Goal: Task Accomplishment & Management: Manage account settings

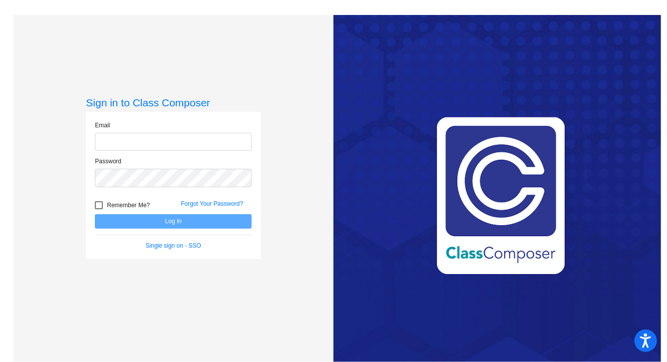
type input "[EMAIL_ADDRESS][DOMAIN_NAME]"
click at [172, 218] on button "Log In" at bounding box center [173, 221] width 157 height 14
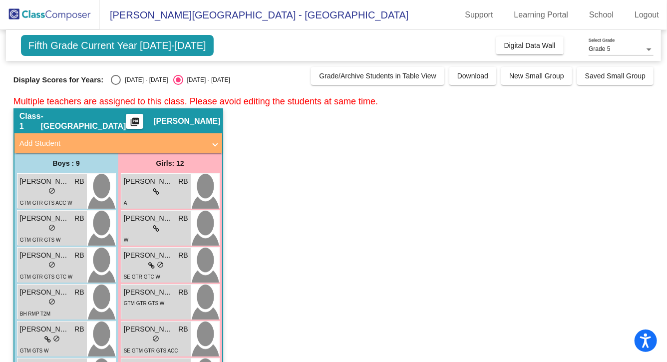
click at [116, 79] on div "Select an option" at bounding box center [116, 80] width 10 height 10
click at [116, 85] on input "[DATE] - [DATE]" at bounding box center [115, 85] width 0 height 0
radio input "true"
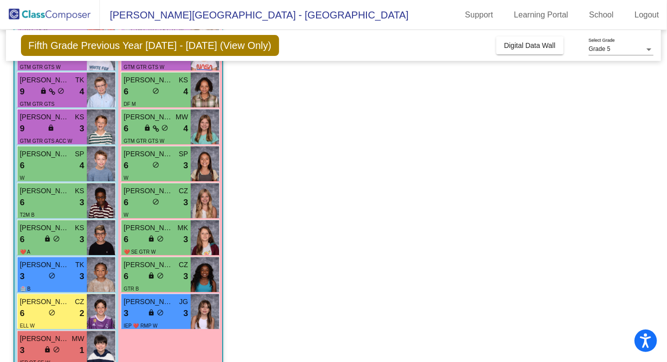
scroll to position [1762, 0]
